Goal: Task Accomplishment & Management: Manage account settings

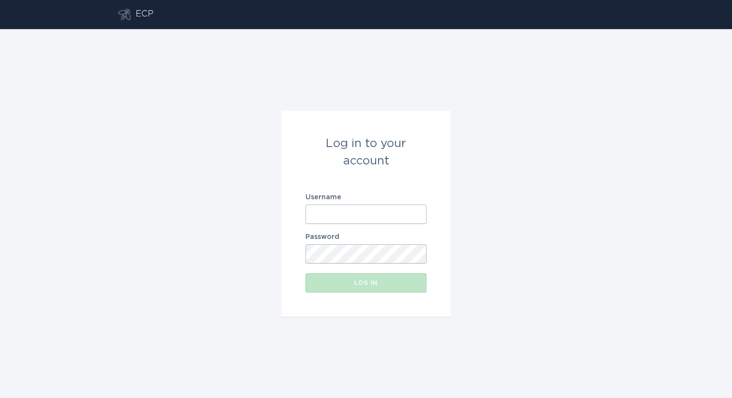
click at [329, 211] on input "Username" at bounding box center [365, 214] width 121 height 19
paste input "[EMAIL_ADDRESS][DOMAIN_NAME]"
type input "[EMAIL_ADDRESS][DOMAIN_NAME]"
click at [259, 260] on div "Log in to your account Username [EMAIL_ADDRESS][DOMAIN_NAME] Password Log in" at bounding box center [366, 213] width 732 height 369
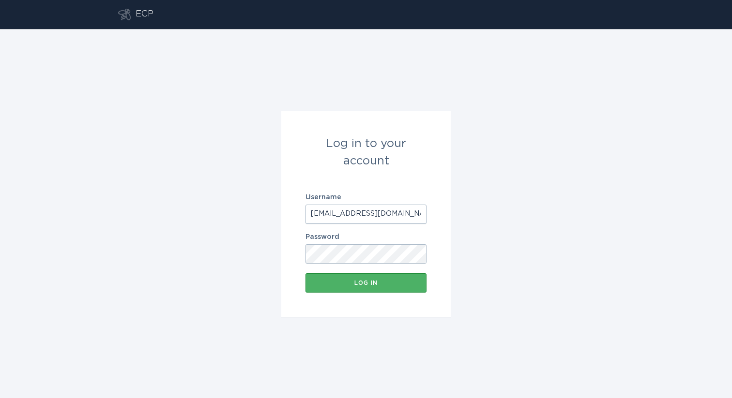
click at [314, 289] on button "Log in" at bounding box center [365, 282] width 121 height 19
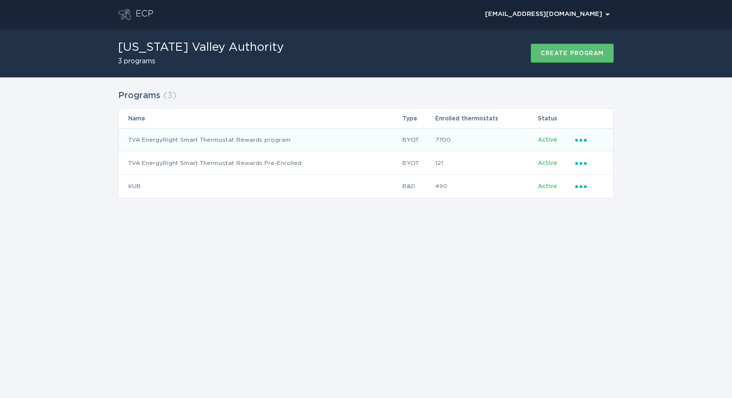
click at [286, 140] on td "TVA EnergyRight Smart Thermostat Rewards program" at bounding box center [260, 139] width 283 height 23
click at [578, 139] on icon "Ellipsis" at bounding box center [582, 139] width 14 height 8
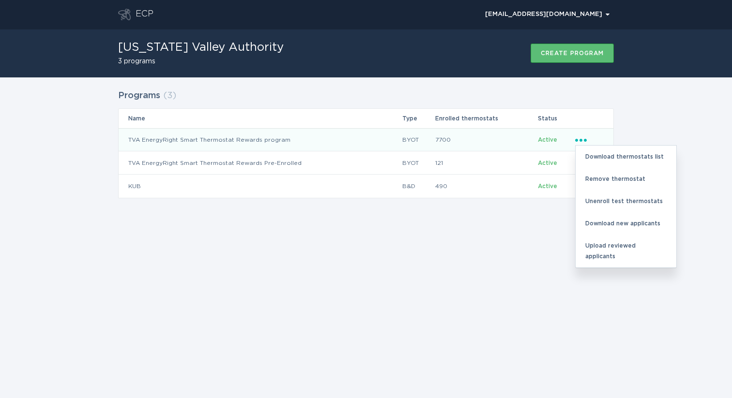
click at [401, 254] on div "ECP [EMAIL_ADDRESS][DOMAIN_NAME] Chevron [US_STATE] Valley Authority 3 programs…" at bounding box center [366, 199] width 732 height 398
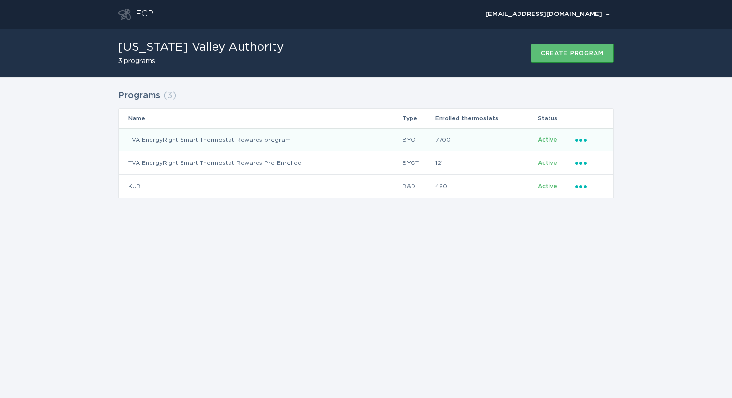
click at [580, 135] on icon "Ellipsis" at bounding box center [582, 139] width 14 height 8
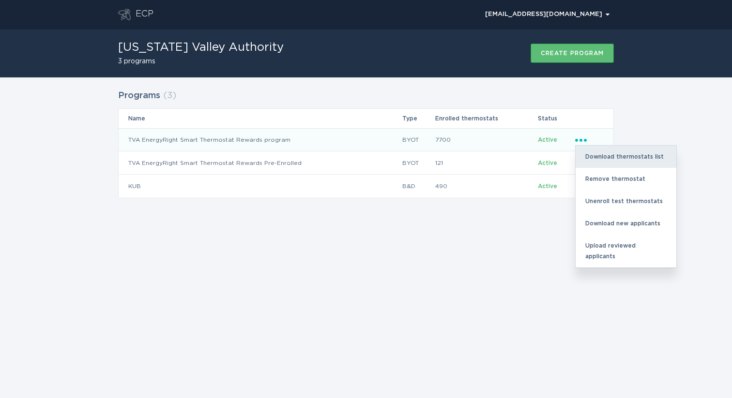
click at [589, 154] on div "Download thermostats list" at bounding box center [625, 157] width 101 height 22
click at [590, 164] on div "Download thermostats list" at bounding box center [625, 157] width 101 height 22
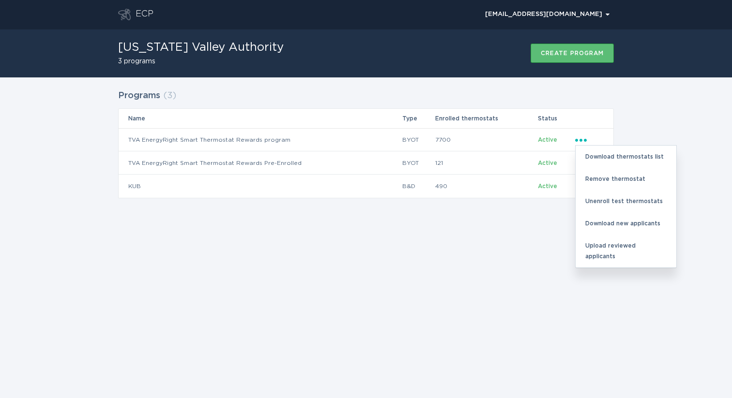
click at [595, 109] on th "Table Headers" at bounding box center [593, 118] width 39 height 19
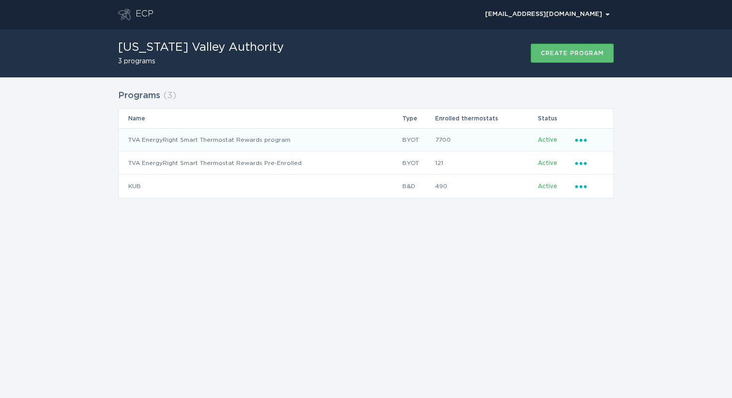
click at [400, 142] on td "TVA EnergyRight Smart Thermostat Rewards program" at bounding box center [260, 139] width 283 height 23
